Goal: Information Seeking & Learning: Learn about a topic

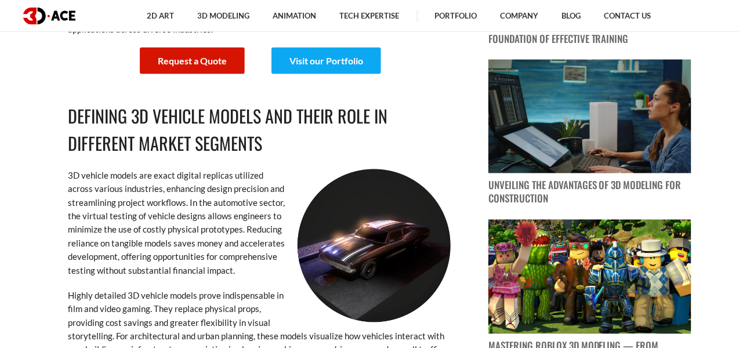
scroll to position [512, 0]
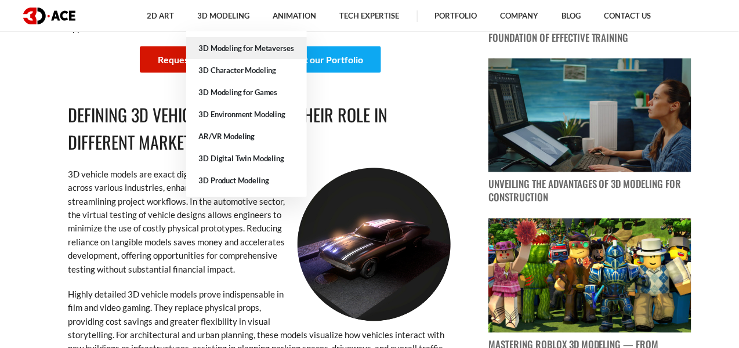
click at [222, 45] on link "3D Modeling for Metaverses" at bounding box center [246, 48] width 121 height 22
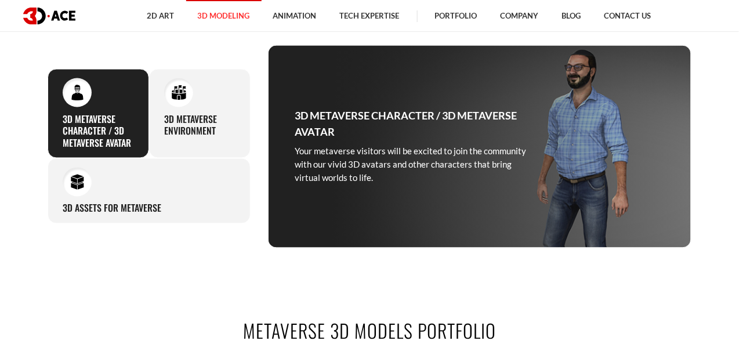
scroll to position [472, 0]
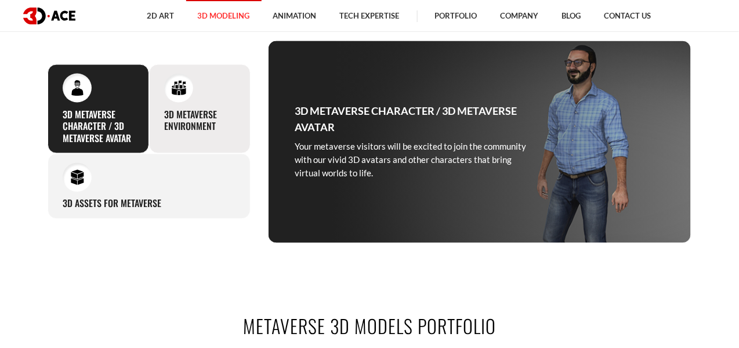
click at [182, 129] on h3 "3D Metaverse Environment" at bounding box center [199, 121] width 71 height 24
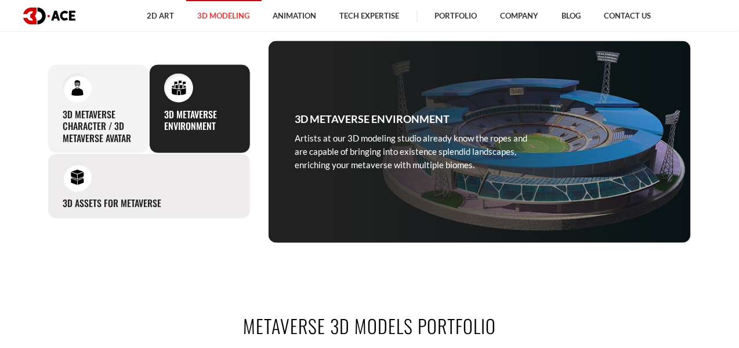
click at [161, 166] on div "3D Assets for Metaverse Elaborating on an attractive 3D design for metaverses i…" at bounding box center [149, 187] width 203 height 66
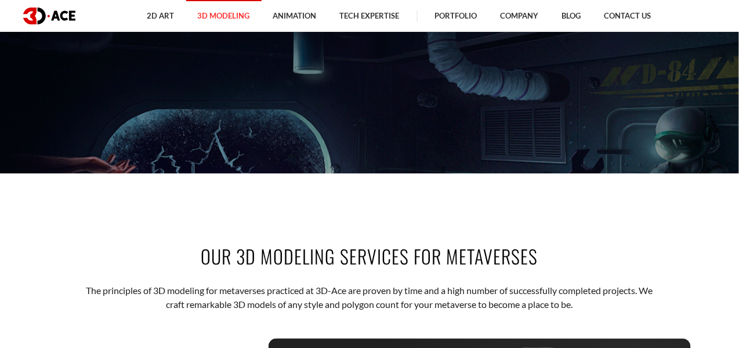
scroll to position [0, 0]
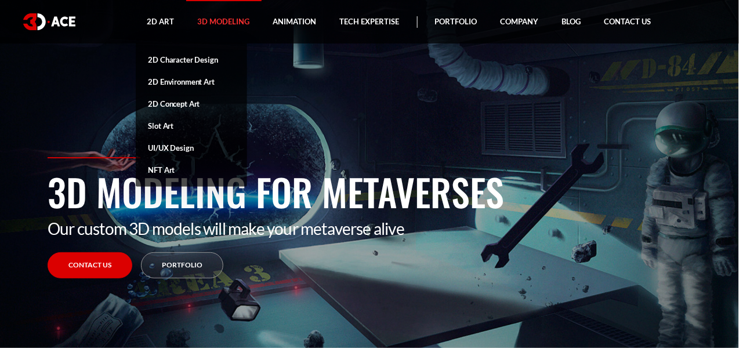
click at [168, 148] on link "UI/UX Design" at bounding box center [191, 148] width 111 height 22
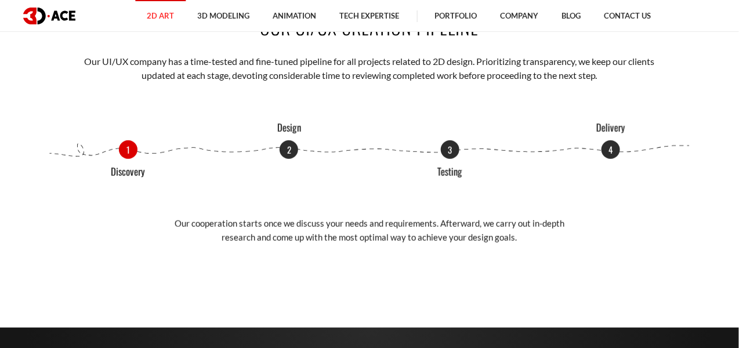
scroll to position [1277, 0]
click at [291, 146] on p "2" at bounding box center [289, 148] width 19 height 19
click at [442, 150] on p "3" at bounding box center [450, 148] width 19 height 19
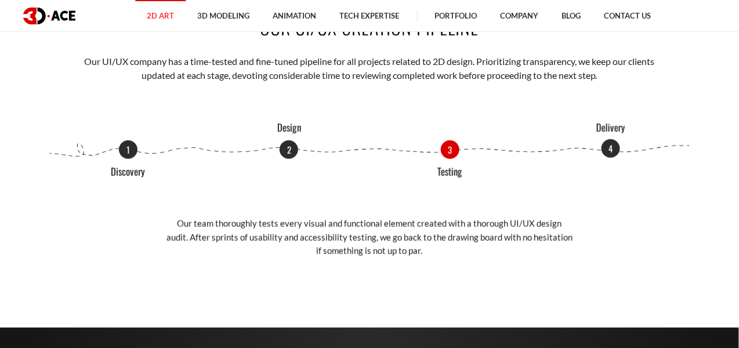
click at [605, 143] on p "4" at bounding box center [611, 148] width 19 height 19
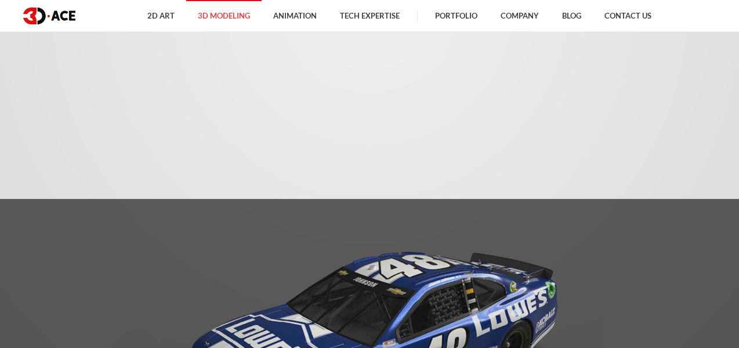
scroll to position [512, 0]
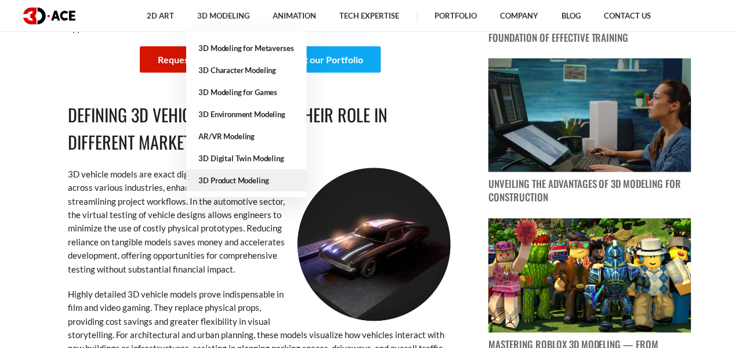
click at [230, 175] on link "3D Product Modeling" at bounding box center [246, 180] width 121 height 22
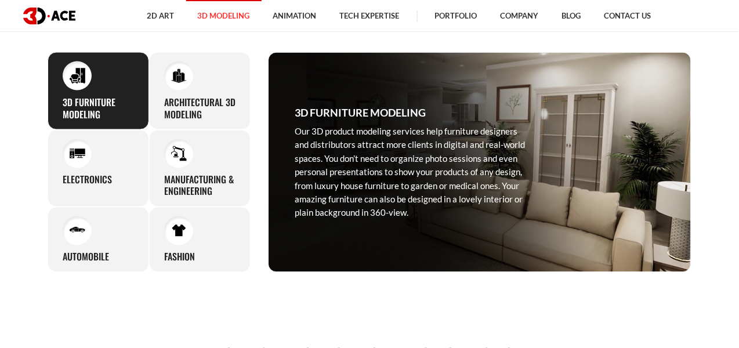
scroll to position [475, 0]
click at [176, 96] on h3 "Architectural 3D Modeling" at bounding box center [199, 108] width 71 height 24
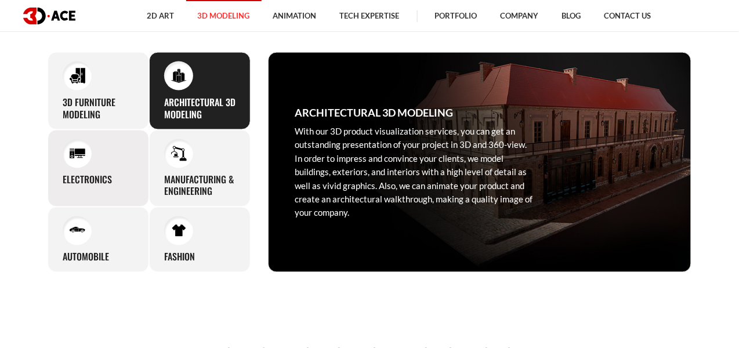
click at [81, 147] on img at bounding box center [78, 154] width 16 height 16
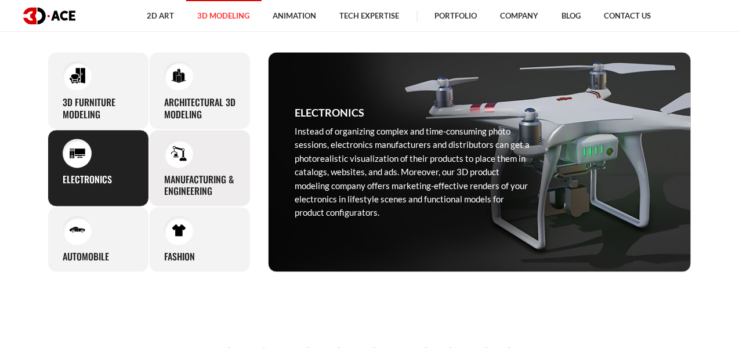
click at [159, 164] on div "Manufacturing & Engineering Whether it's specific equipment, automobile details…" at bounding box center [200, 169] width 102 height 78
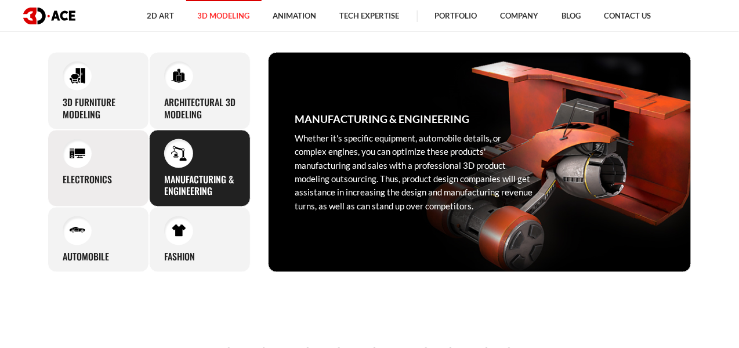
click at [108, 164] on div "Electronics Instead of organizing complex and time-consuming photo sessions, el…" at bounding box center [99, 169] width 102 height 78
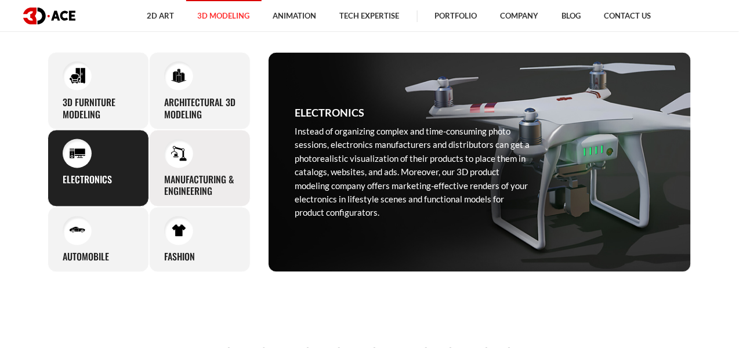
click at [165, 162] on div "Manufacturing & Engineering Whether it's specific equipment, automobile details…" at bounding box center [200, 169] width 102 height 78
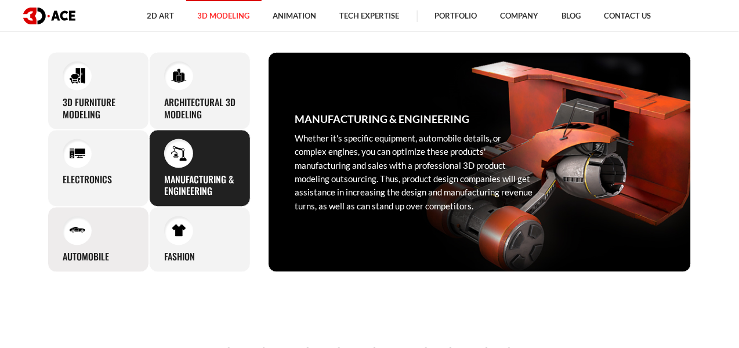
click at [99, 241] on div "Automobile With premium-looking 3D products you can expand your presence in the…" at bounding box center [99, 240] width 102 height 66
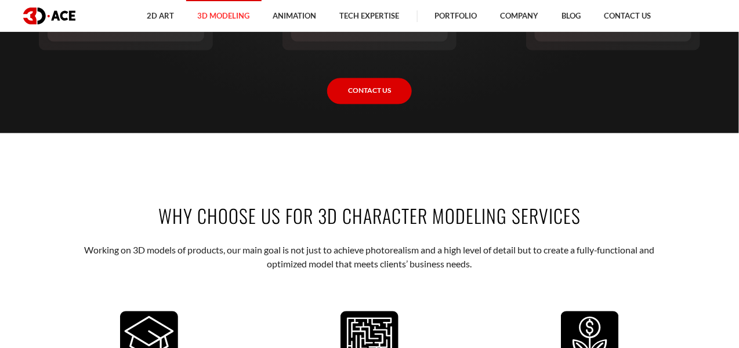
scroll to position [1780, 0]
